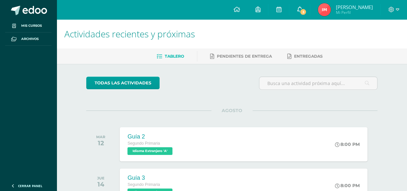
click at [310, 11] on link "3" at bounding box center [299, 9] width 21 height 19
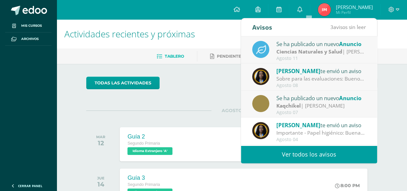
click at [289, 44] on div "Se ha publicado un nuevo Anuncio" at bounding box center [322, 44] width 90 height 8
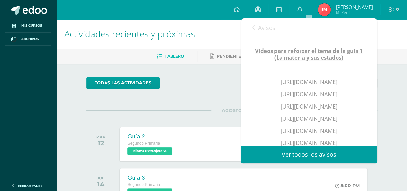
scroll to position [97, 0]
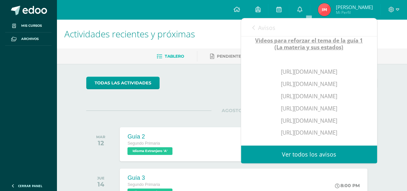
drag, startPoint x: 266, startPoint y: 72, endPoint x: 337, endPoint y: 77, distance: 71.0
click at [337, 75] on p "[URL][DOMAIN_NAME]" at bounding box center [309, 71] width 110 height 7
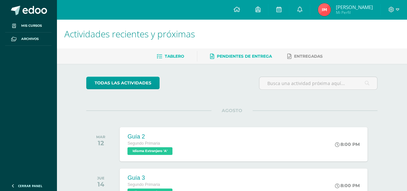
drag, startPoint x: 332, startPoint y: 76, endPoint x: 210, endPoint y: 60, distance: 123.4
click at [210, 60] on link "Pendientes de entrega" at bounding box center [241, 56] width 62 height 10
click at [302, 8] on icon at bounding box center [299, 9] width 5 height 6
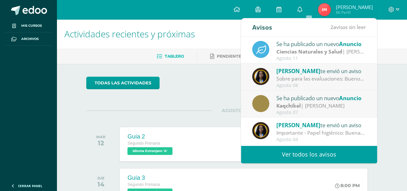
click at [256, 74] on img at bounding box center [260, 76] width 17 height 17
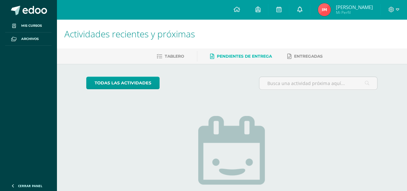
click at [310, 4] on link at bounding box center [299, 9] width 21 height 19
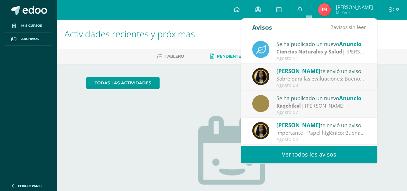
click at [291, 45] on div "Se ha publicado un nuevo Anuncio" at bounding box center [322, 44] width 90 height 8
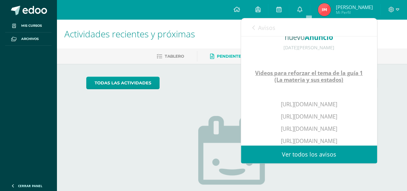
scroll to position [64, 0]
click at [340, 108] on p "[URL][DOMAIN_NAME]" at bounding box center [309, 103] width 110 height 7
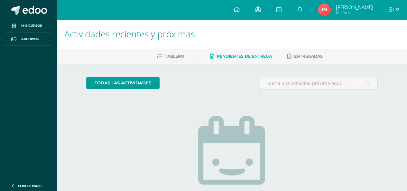
drag, startPoint x: 340, startPoint y: 110, endPoint x: 185, endPoint y: 123, distance: 155.0
click at [185, 123] on div "No tienes actividades Échale un vistazo a los demás períodos o sal y disfruta d…" at bounding box center [232, 168] width 129 height 147
click at [310, 13] on link at bounding box center [299, 9] width 21 height 19
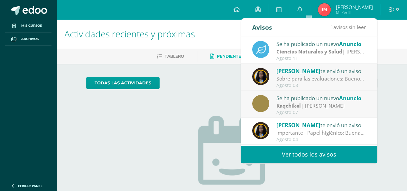
click at [284, 53] on strong "Ciencias Naturales y Salud" at bounding box center [310, 51] width 66 height 7
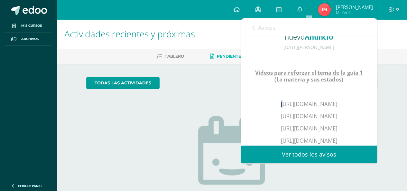
click at [266, 103] on p "[URL][DOMAIN_NAME]" at bounding box center [309, 103] width 110 height 7
click at [260, 102] on p "[URL][DOMAIN_NAME]" at bounding box center [309, 103] width 110 height 7
drag, startPoint x: 265, startPoint y: 101, endPoint x: 327, endPoint y: 113, distance: 63.2
click at [327, 108] on p "[URL][DOMAIN_NAME]" at bounding box center [309, 103] width 110 height 7
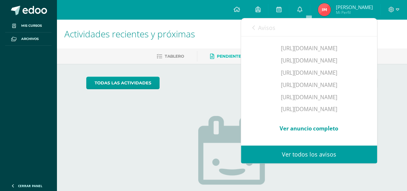
scroll to position [176, 0]
click at [105, 73] on div "todas las Actividades No tienes actividades Échale un vistazo a los demás perío…" at bounding box center [231, 163] width 317 height 199
